Goal: Information Seeking & Learning: Learn about a topic

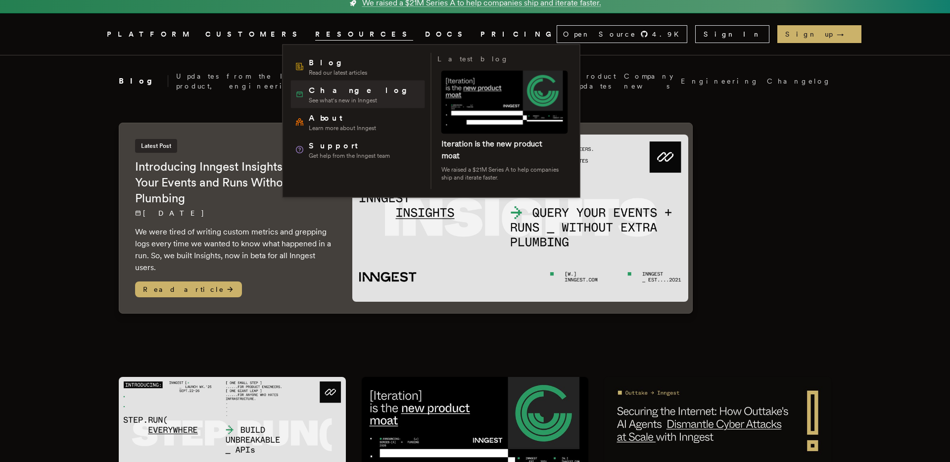
click at [337, 92] on span "Changelog" at bounding box center [361, 91] width 105 height 12
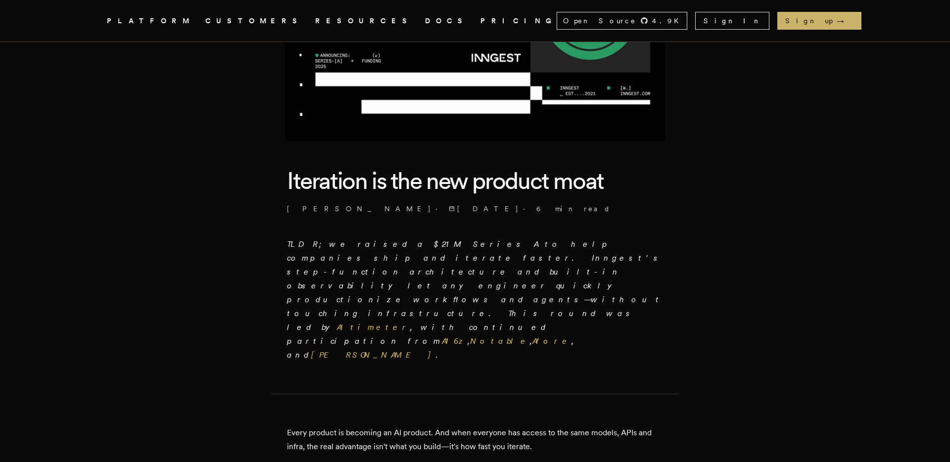
scroll to position [164, 0]
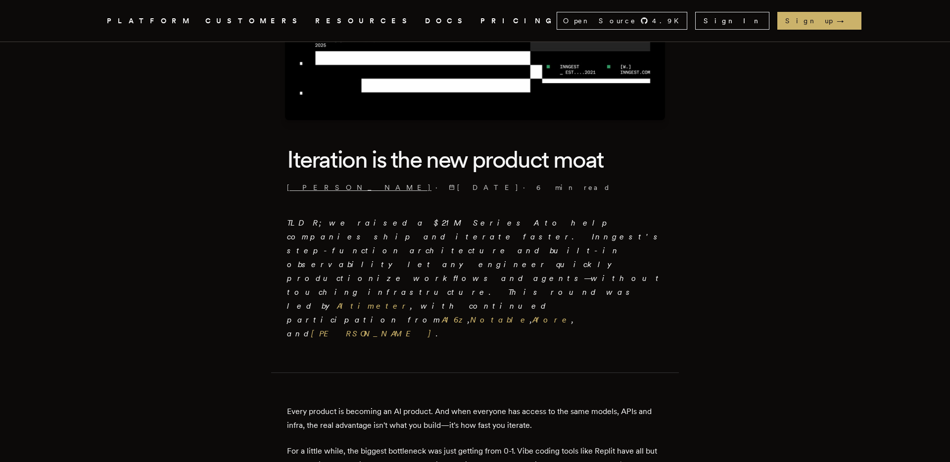
click at [325, 188] on link "Tony Holdstock-Brown" at bounding box center [359, 188] width 144 height 10
